Goal: Find contact information: Find contact information

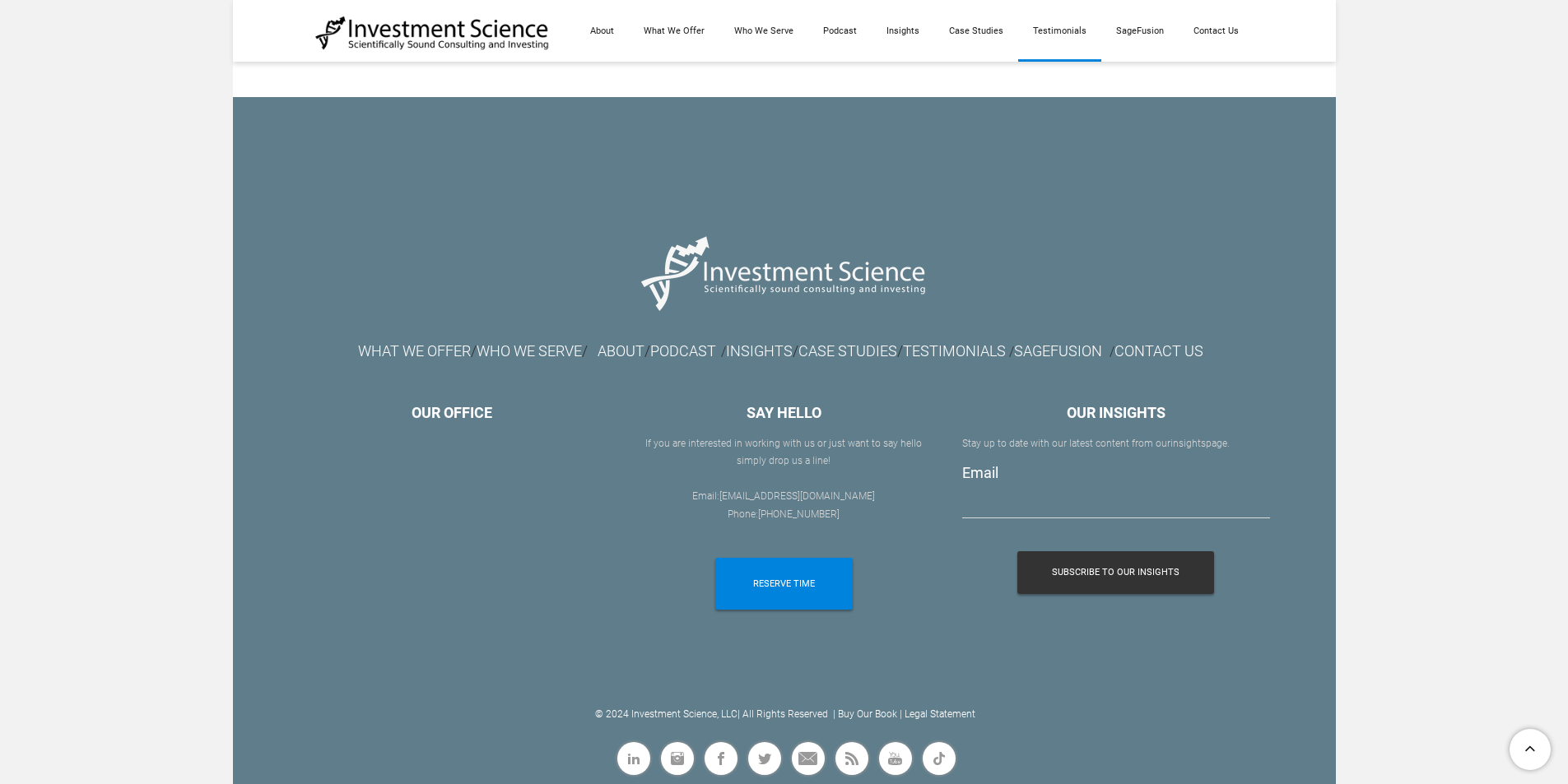
scroll to position [9338, 0]
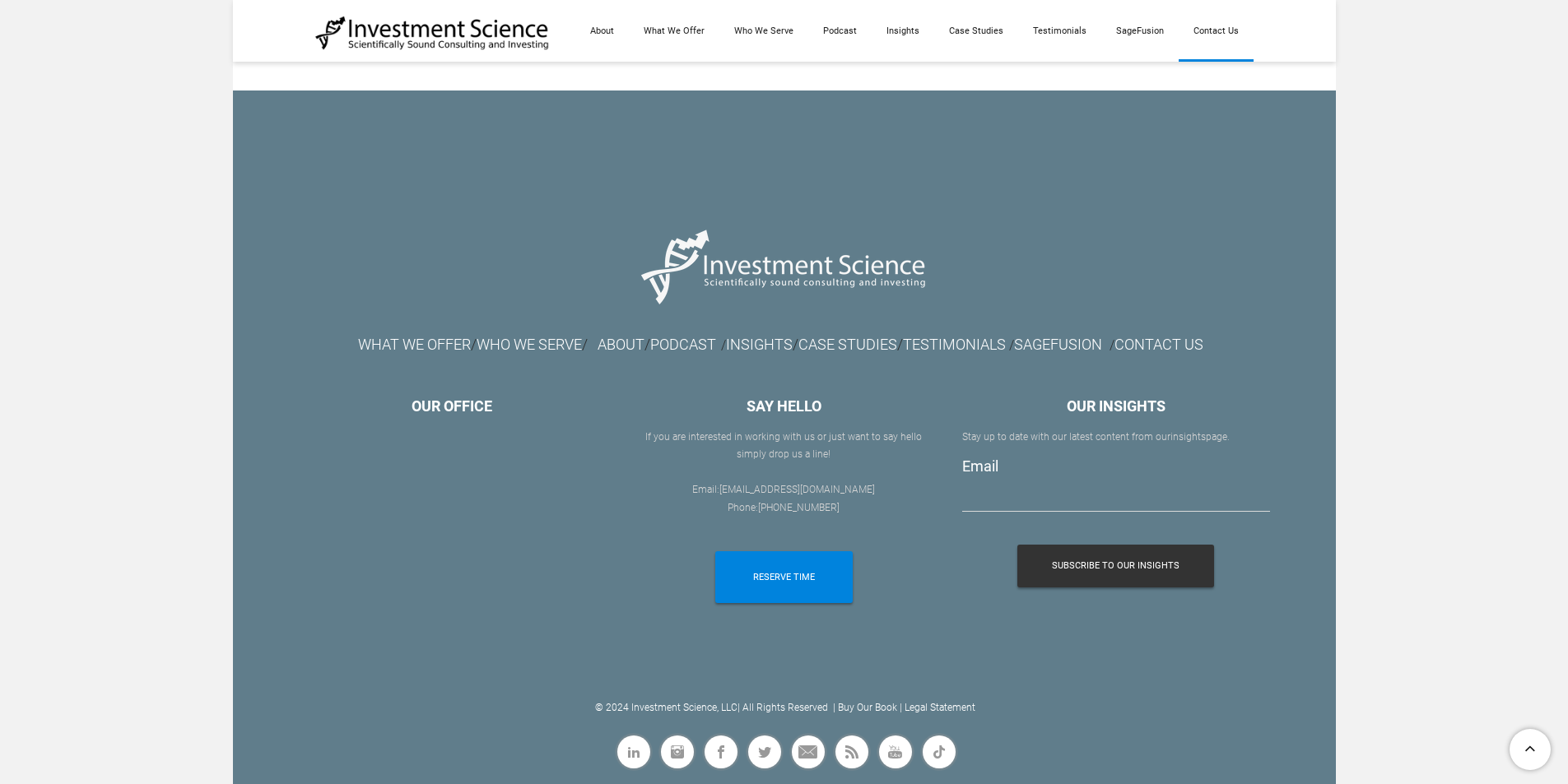
click at [1212, 29] on link "Contact Us" at bounding box center [1216, 31] width 75 height 62
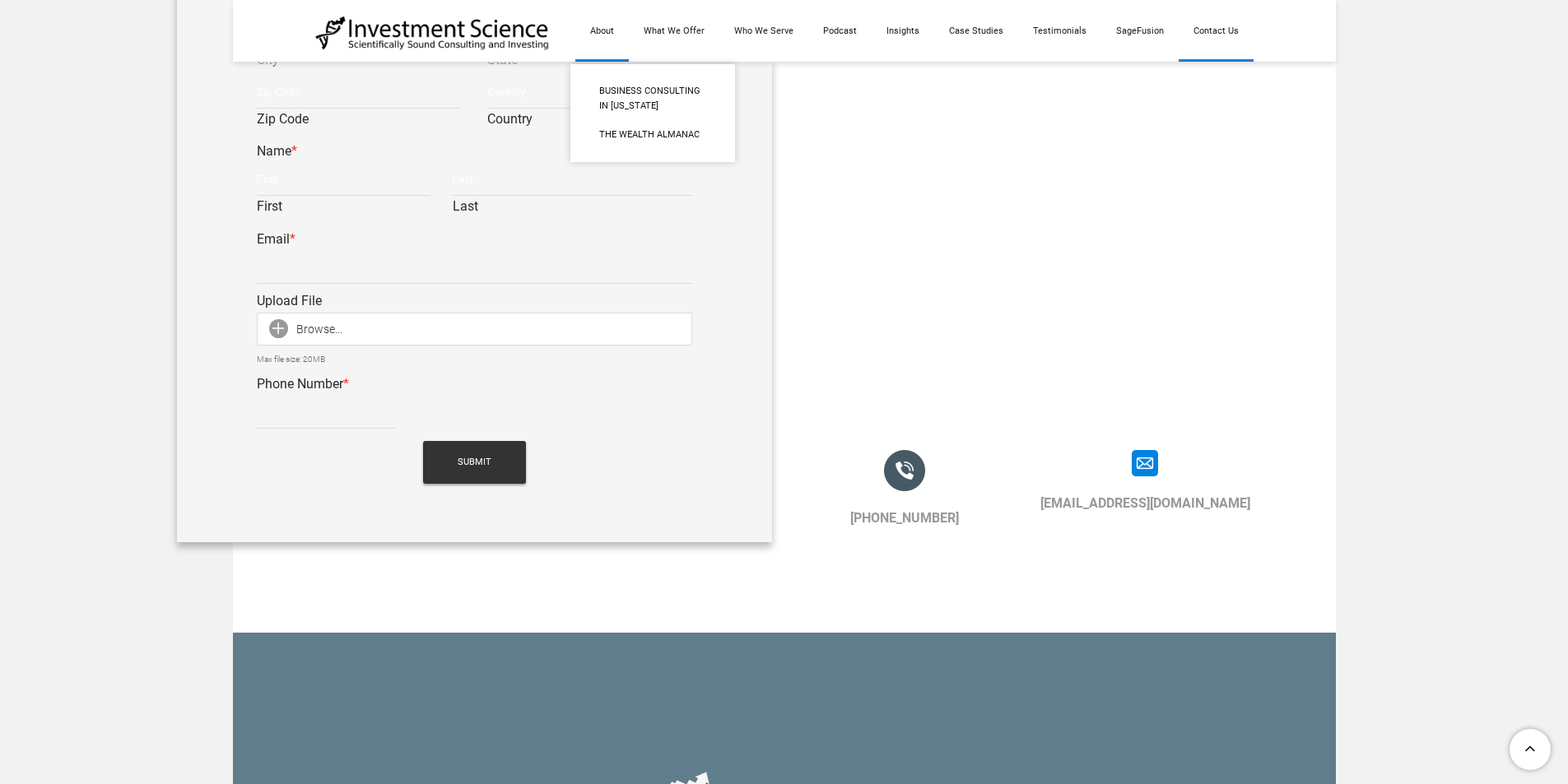
click at [606, 33] on link "About" at bounding box center [602, 31] width 54 height 62
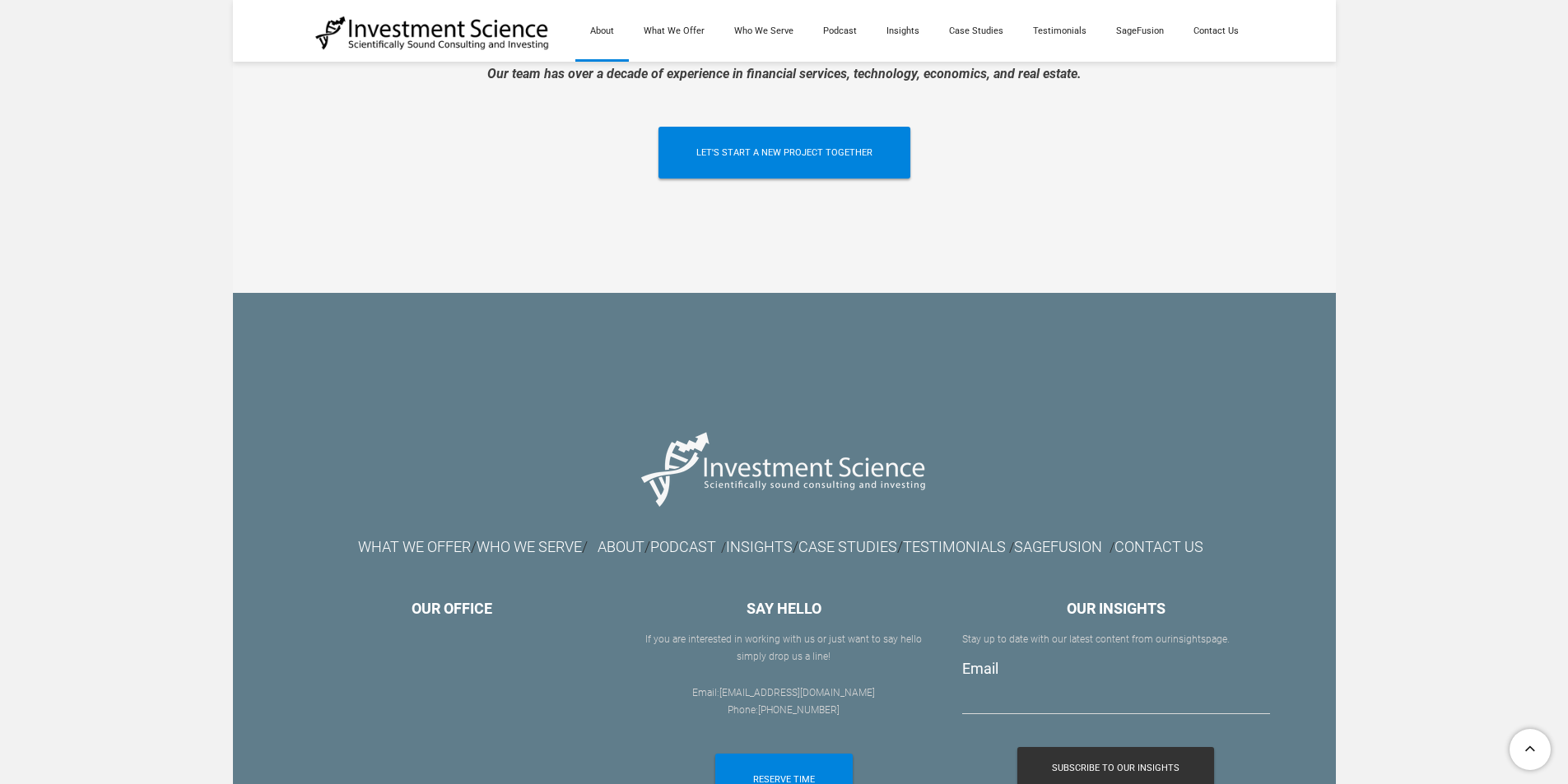
scroll to position [3871, 0]
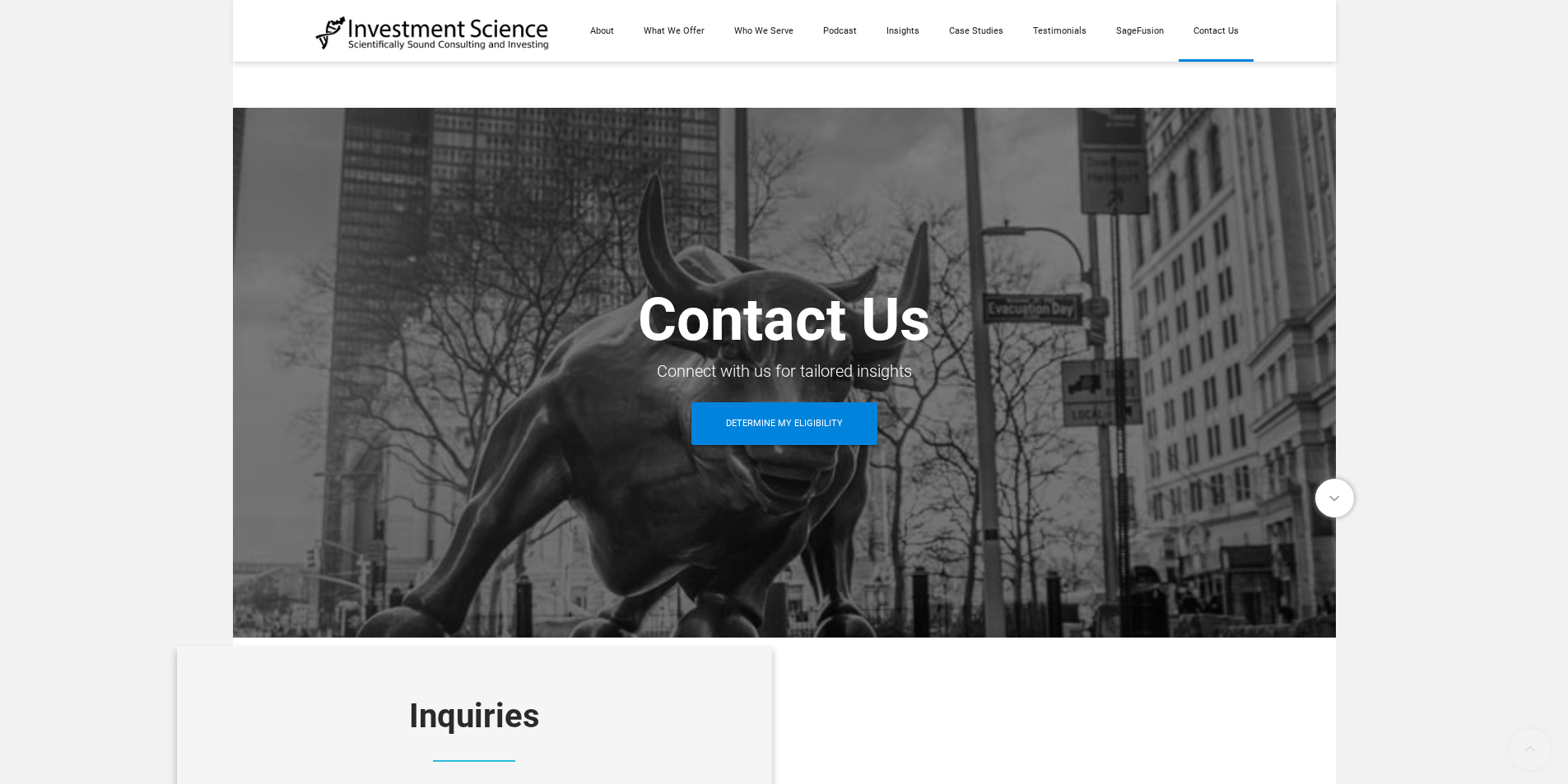
scroll to position [1147, 0]
